Goal: Information Seeking & Learning: Understand process/instructions

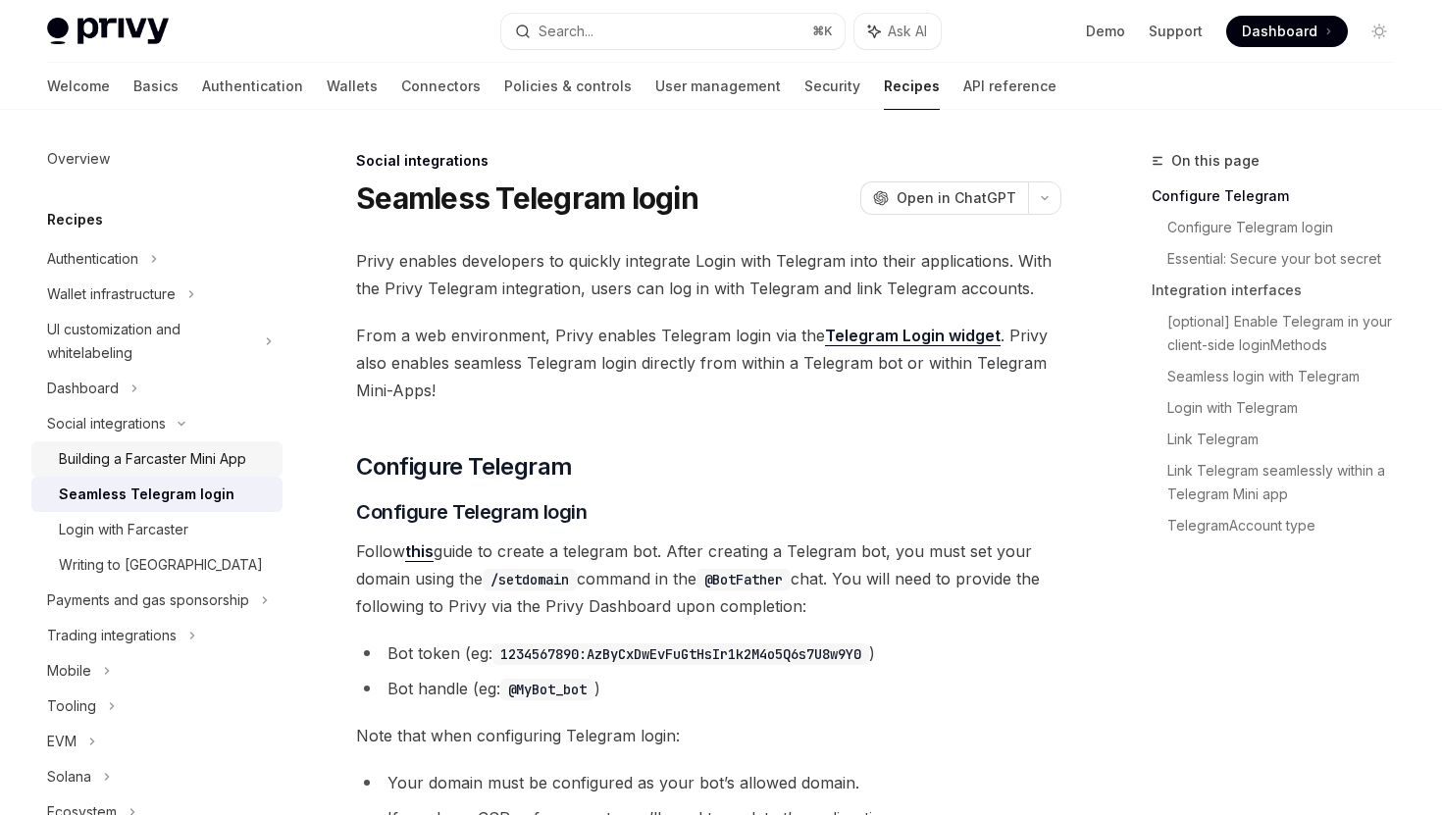
click at [206, 476] on link "Building a Farcaster Mini App" at bounding box center [156, 458] width 251 height 35
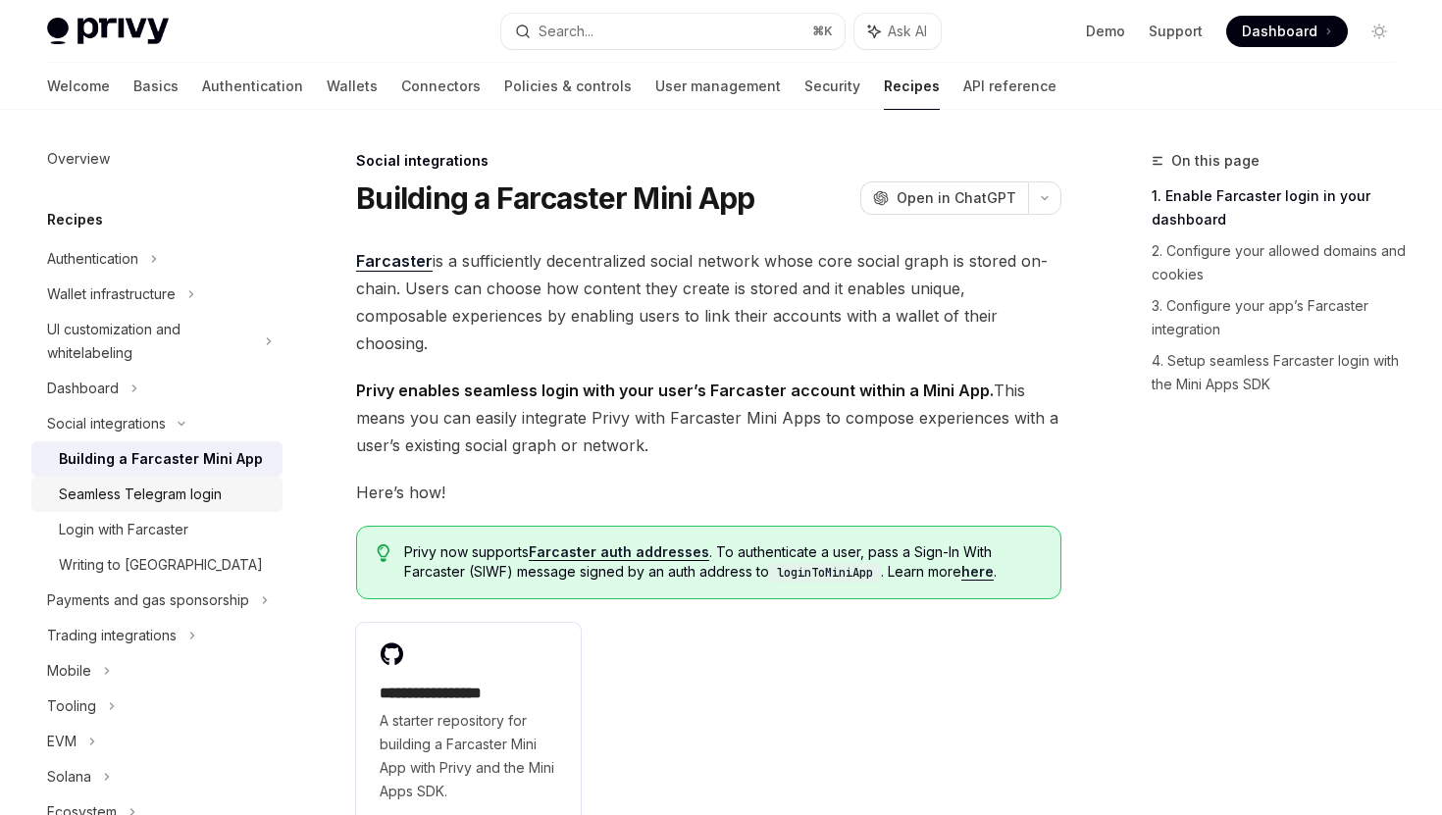
click at [211, 495] on div "Seamless Telegram login" at bounding box center [140, 495] width 163 height 24
type textarea "*"
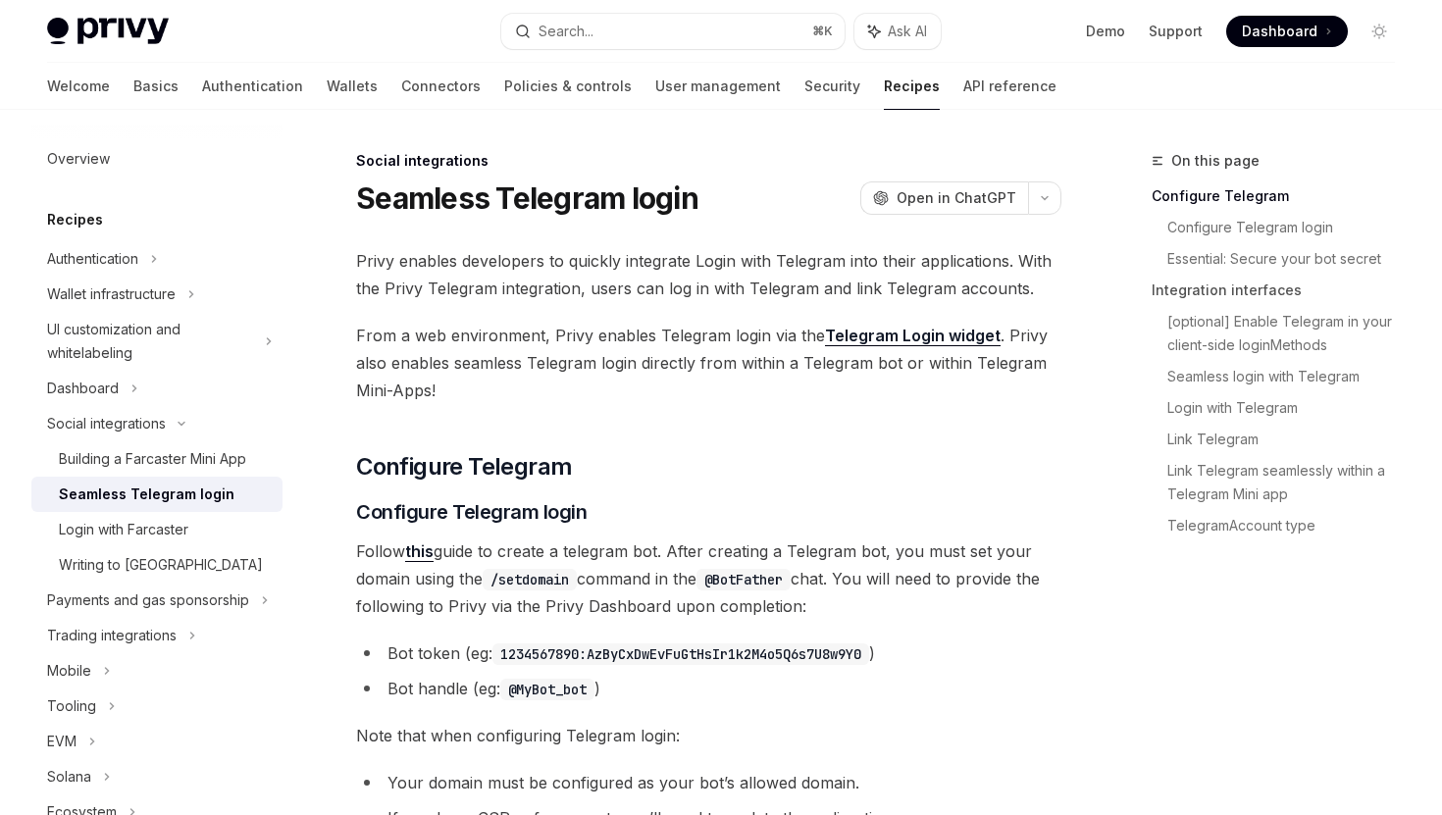
click at [886, 334] on link "Telegram Login widget" at bounding box center [913, 336] width 176 height 21
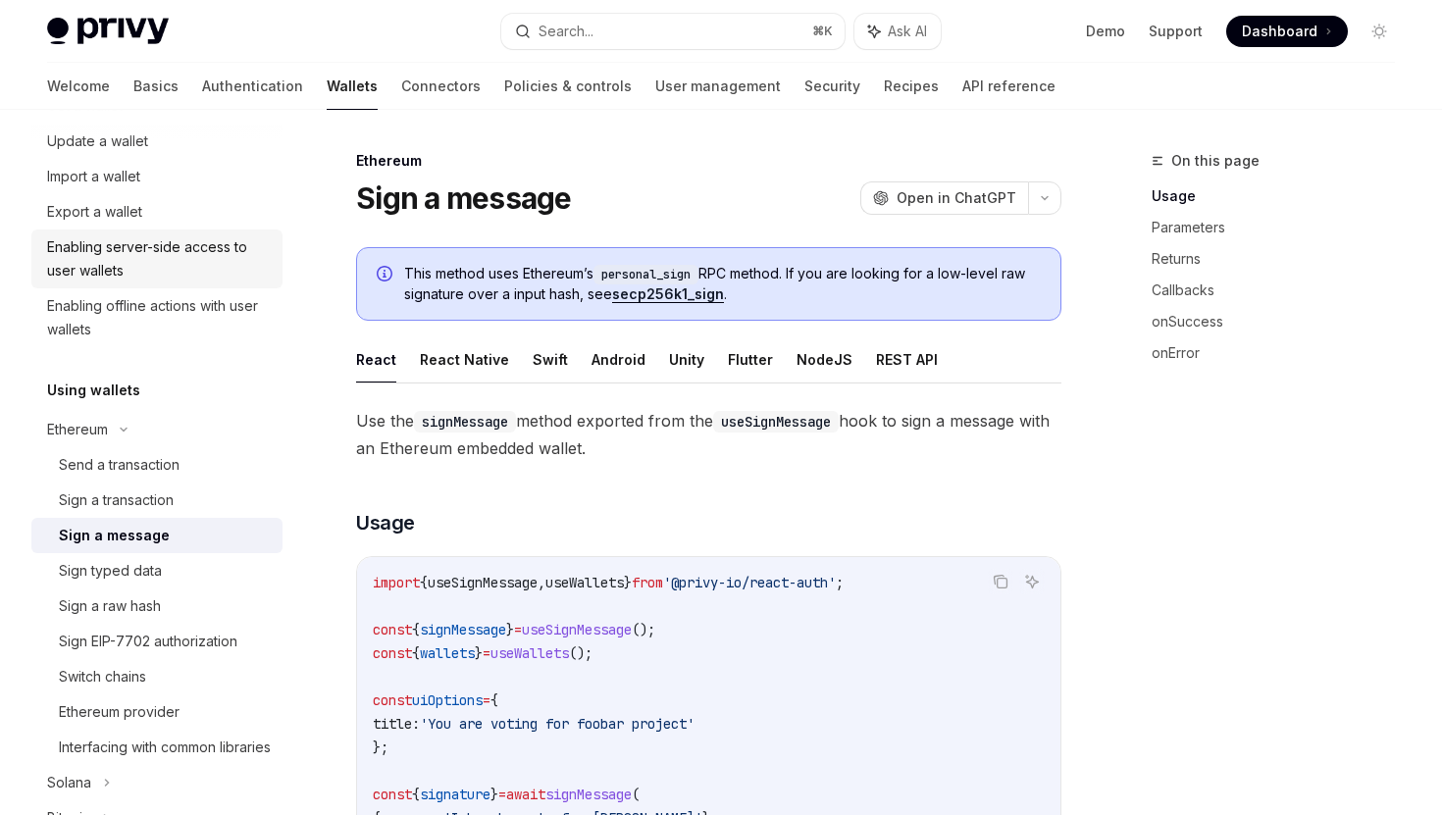
scroll to position [234, 0]
click at [197, 469] on div "Send a transaction" at bounding box center [165, 464] width 212 height 24
type textarea "*"
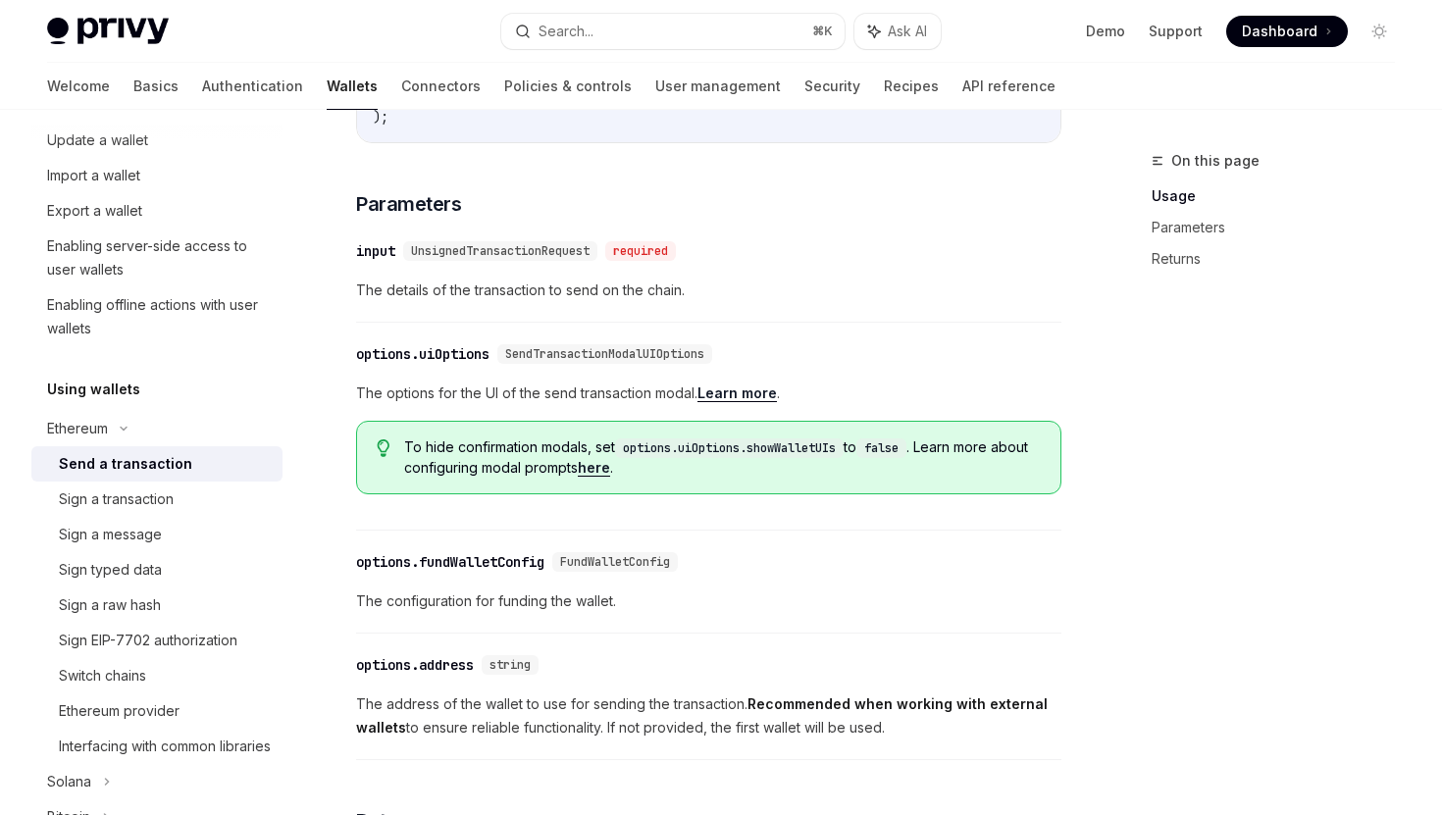
scroll to position [756, 0]
click at [610, 476] on link "here" at bounding box center [594, 467] width 32 height 18
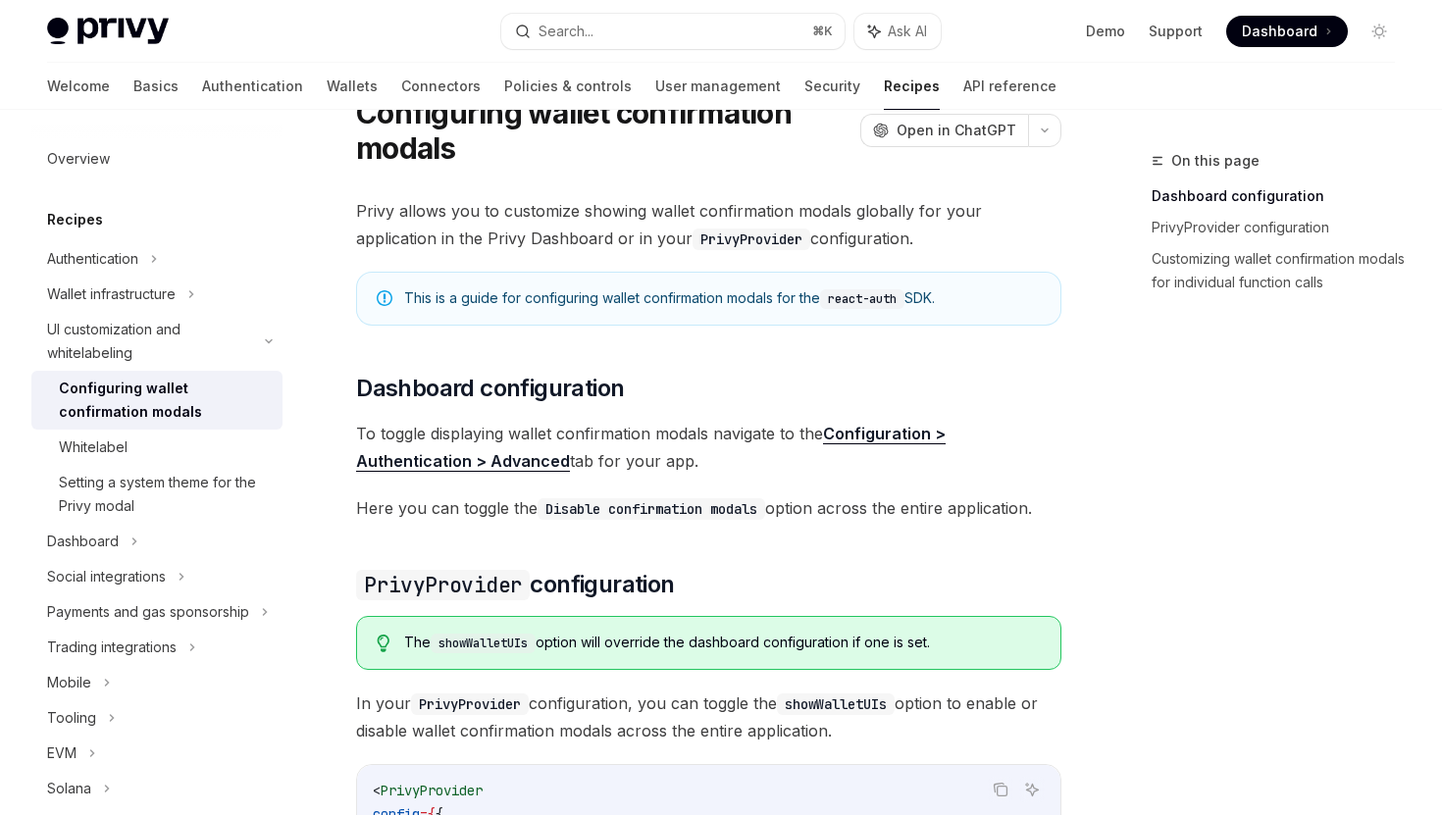
scroll to position [82, 0]
